Goal: Find specific page/section: Find specific page/section

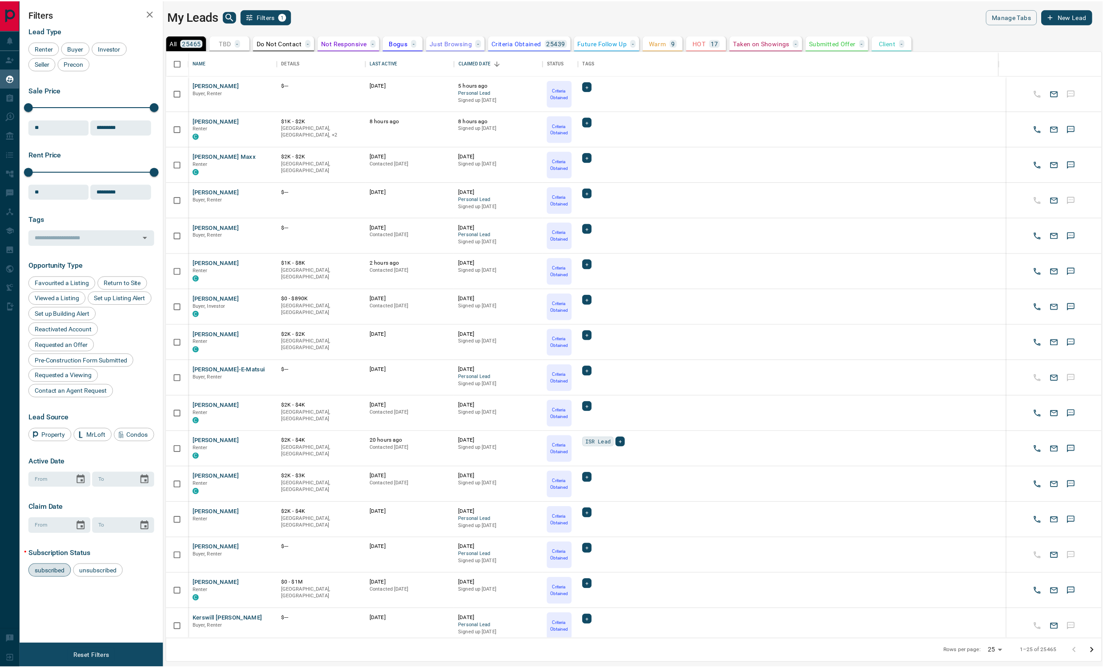
scroll to position [580, 935]
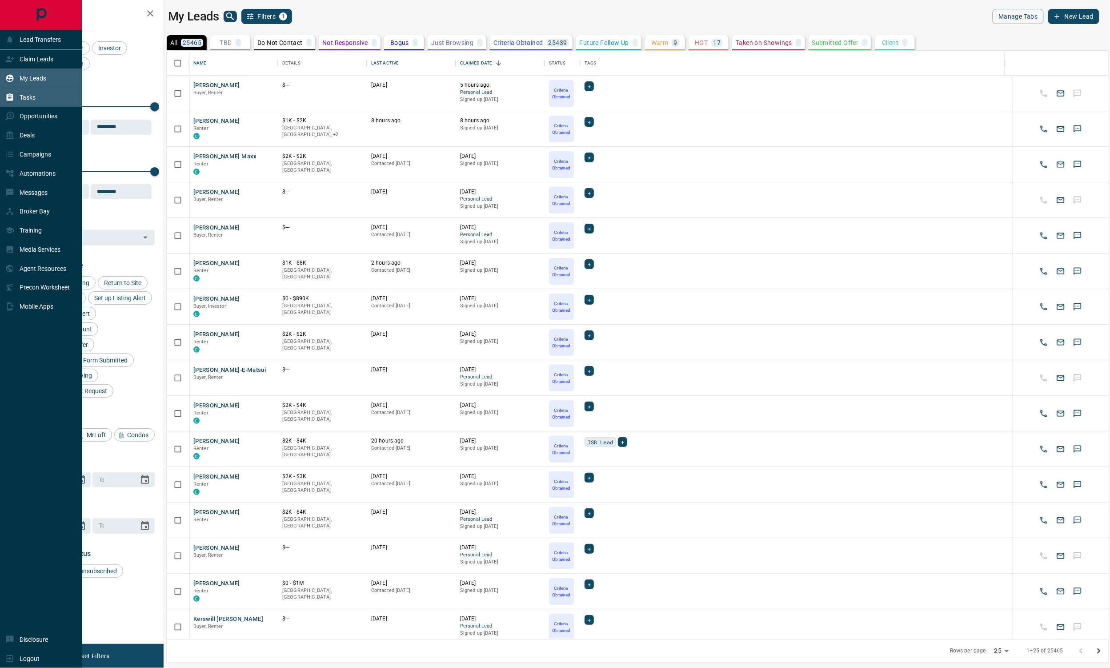
click at [45, 96] on div "Tasks" at bounding box center [41, 97] width 82 height 19
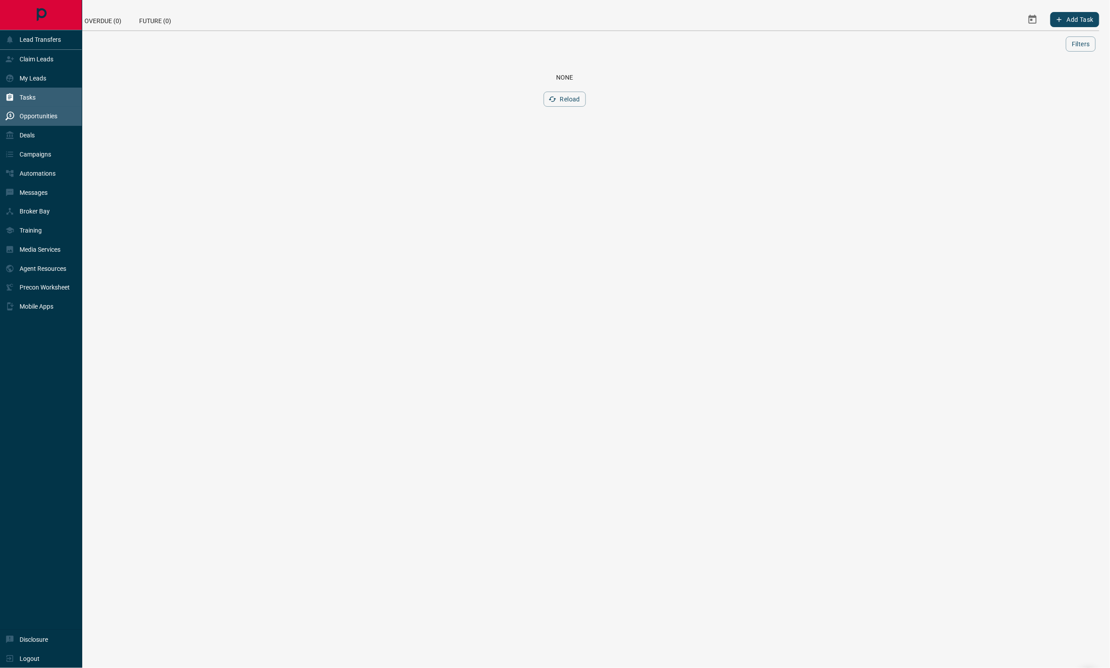
click at [35, 112] on div "Opportunities" at bounding box center [31, 116] width 52 height 15
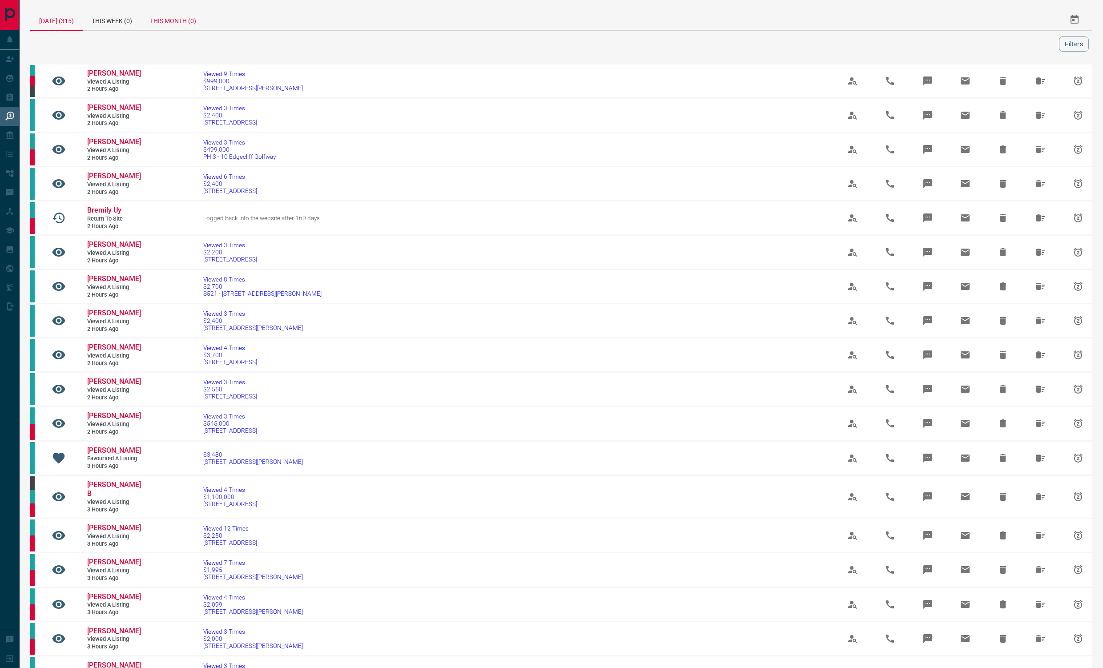
click at [172, 23] on div "This Month (0)" at bounding box center [173, 19] width 64 height 21
click at [1081, 48] on button "Filters" at bounding box center [1074, 43] width 30 height 15
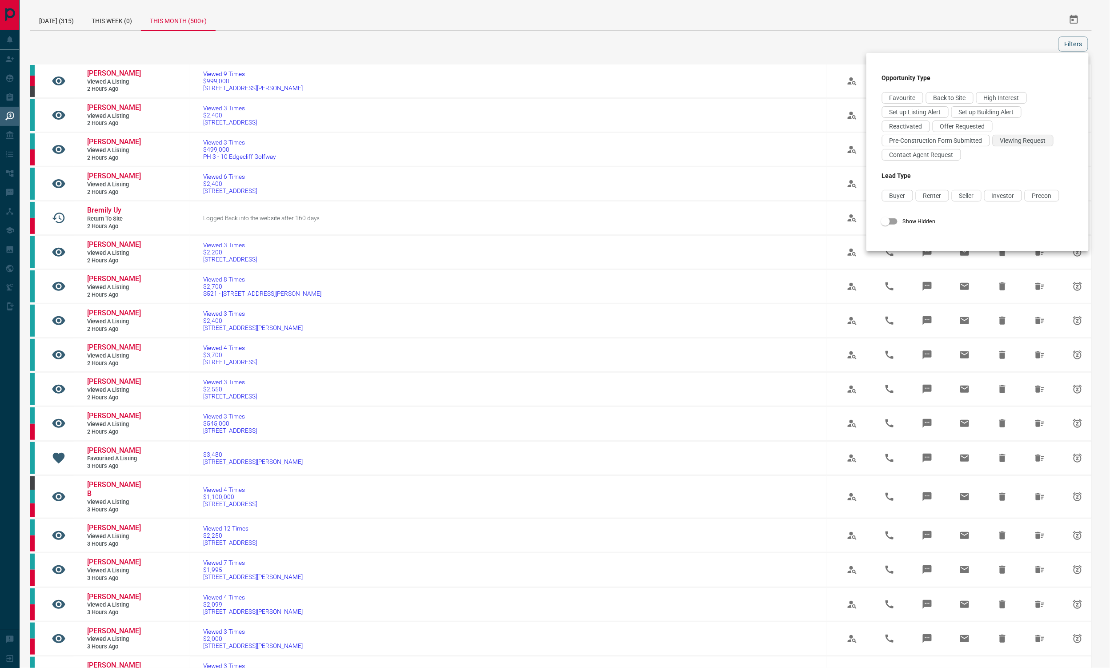
click at [1010, 143] on span "Viewing Request" at bounding box center [1024, 140] width 46 height 7
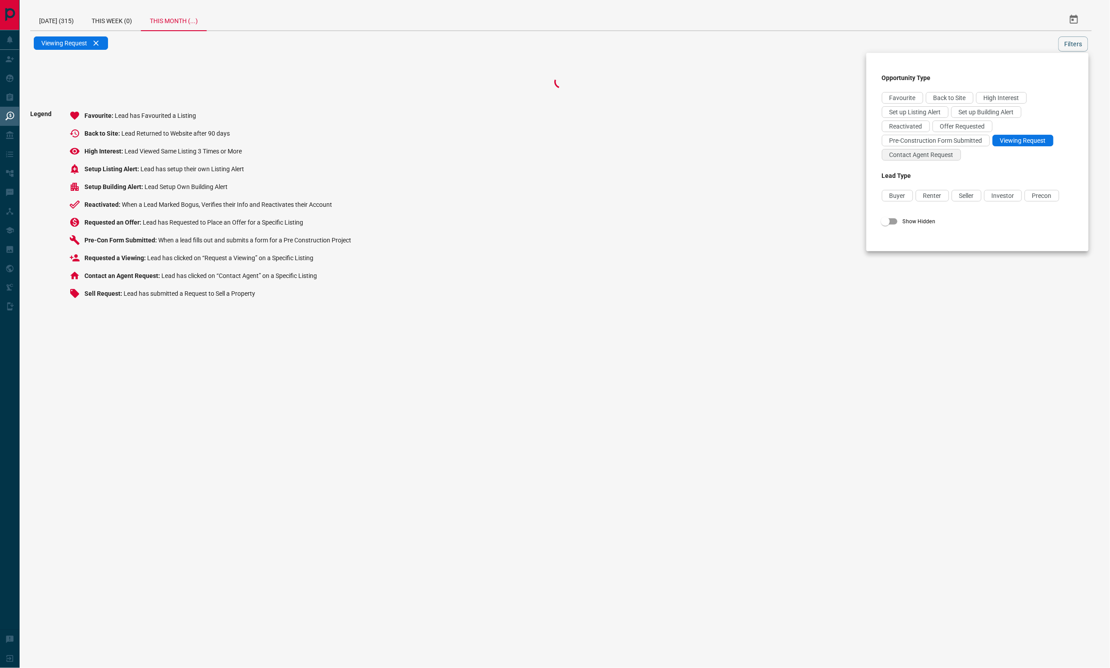
click at [920, 161] on div "Contact Agent Request" at bounding box center [921, 155] width 79 height 12
drag, startPoint x: 955, startPoint y: 130, endPoint x: 1101, endPoint y: 36, distance: 173.1
click at [957, 129] on span "Offer Requested" at bounding box center [962, 126] width 45 height 7
click at [1075, 43] on div at bounding box center [555, 334] width 1110 height 668
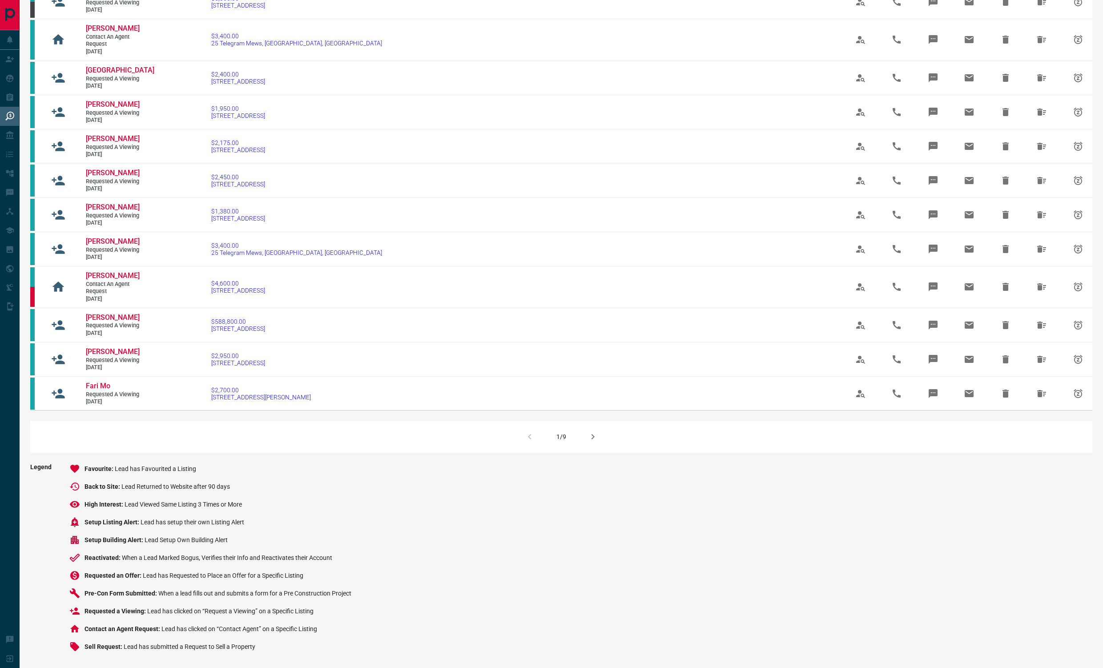
scroll to position [386, 0]
